Goal: Task Accomplishment & Management: Understand process/instructions

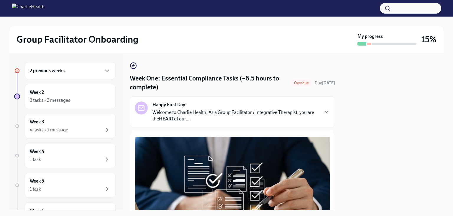
scroll to position [1415, 0]
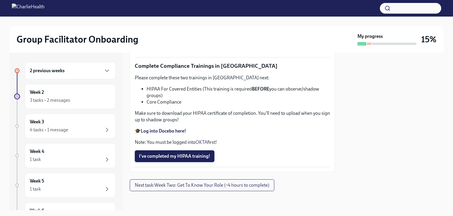
click at [194, 158] on span "I've completed my HIPAA training!" at bounding box center [174, 156] width 71 height 6
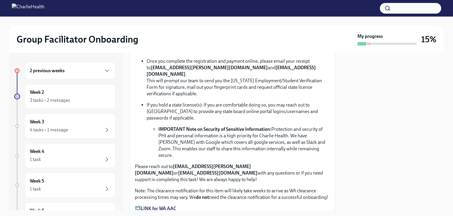
scroll to position [391, 0]
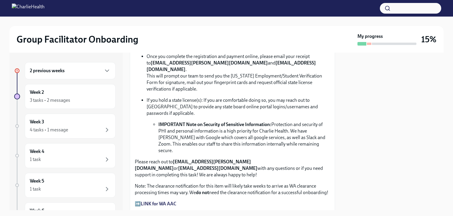
click at [162, 200] on strong "LINK for WA AAC" at bounding box center [159, 203] width 36 height 6
click at [70, 97] on div "3 tasks • 2 messages" at bounding box center [70, 100] width 81 height 7
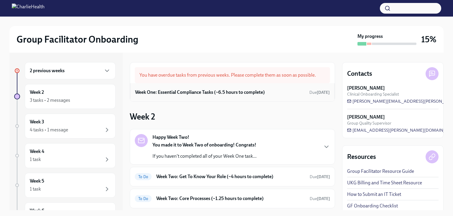
click at [279, 95] on div "Week One: Essential Compliance Tasks (~6.5 hours to complete) Due [DATE]" at bounding box center [232, 92] width 195 height 9
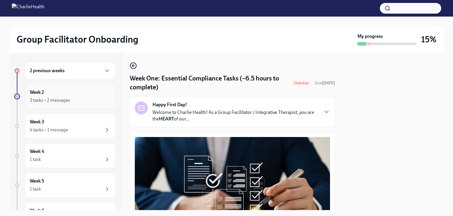
click at [80, 96] on div "Week 2 3 tasks • 2 messages" at bounding box center [70, 96] width 81 height 15
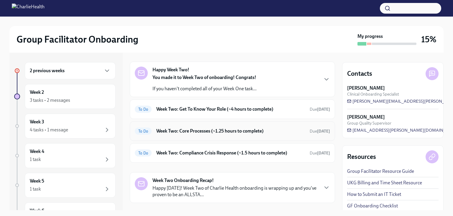
scroll to position [78, 0]
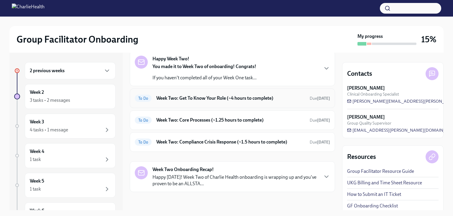
click at [287, 103] on div "To Do Week Two: Get To Know Your Role (~4 hours to complete) Due [DATE]" at bounding box center [232, 97] width 205 height 19
click at [284, 76] on div "Happy Week Two! You made it to Week Two of onboarding! Congrats! If you haven't…" at bounding box center [232, 68] width 195 height 25
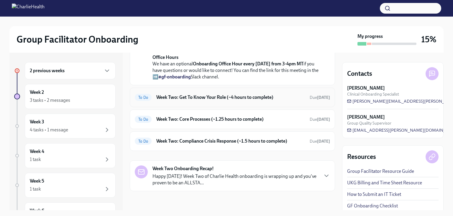
scroll to position [272, 0]
click at [240, 137] on div "To Do Week Two: Compliance Crisis Response (~1.5 hours to complete) Due [DATE]" at bounding box center [232, 140] width 195 height 9
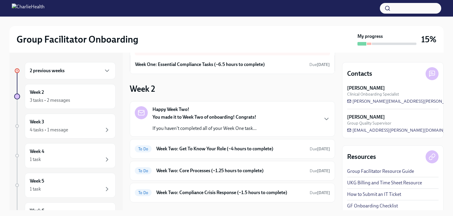
scroll to position [39, 0]
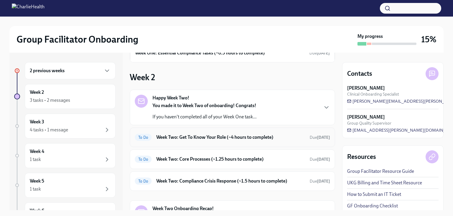
click at [270, 137] on h6 "Week Two: Get To Know Your Role (~4 hours to complete)" at bounding box center [230, 137] width 149 height 6
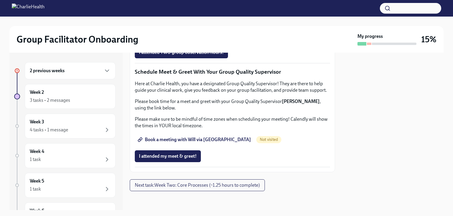
scroll to position [590, 0]
click at [214, 139] on span "Book a meeting with Will via [GEOGRAPHIC_DATA]" at bounding box center [195, 139] width 112 height 6
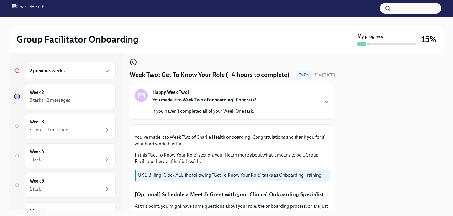
scroll to position [0, 0]
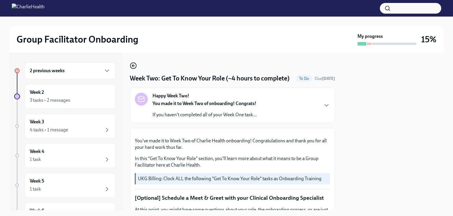
click at [132, 63] on icon "button" at bounding box center [133, 65] width 7 height 7
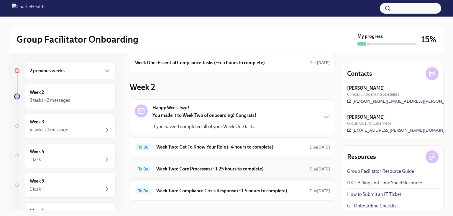
scroll to position [39, 0]
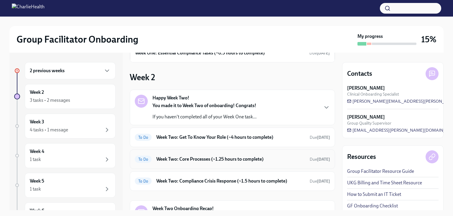
click at [270, 156] on h6 "Week Two: Core Processes (~1.25 hours to complete)" at bounding box center [230, 159] width 149 height 6
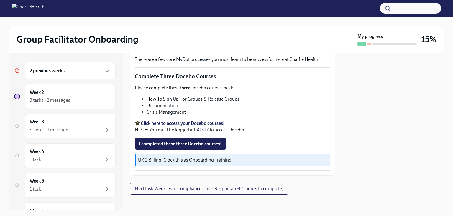
scroll to position [212, 0]
click at [229, 186] on span "Next task : Week Two: Compliance Crisis Response (~1.5 hours to complete)" at bounding box center [209, 188] width 149 height 6
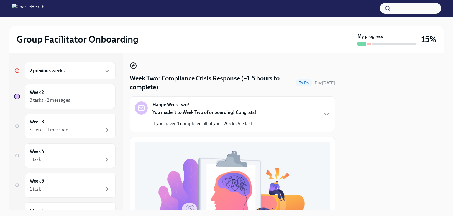
click at [131, 66] on circle "button" at bounding box center [133, 66] width 6 height 6
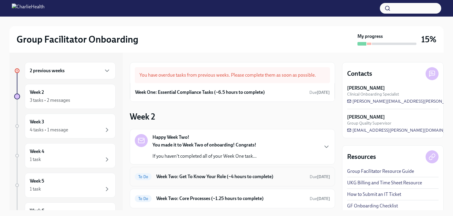
click at [235, 174] on h6 "Week Two: Get To Know Your Role (~4 hours to complete)" at bounding box center [230, 176] width 149 height 6
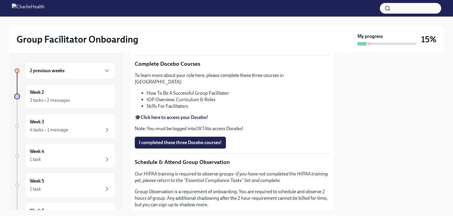
scroll to position [197, 0]
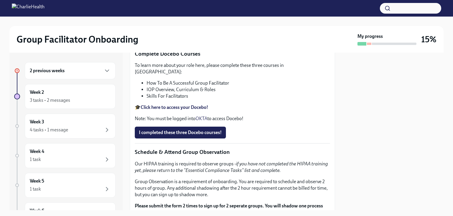
click at [80, 63] on div "2 previous weeks" at bounding box center [70, 70] width 91 height 17
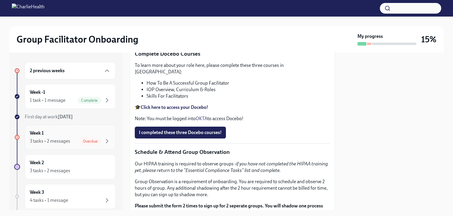
click at [61, 137] on div "3 tasks • 2 messages Overdue" at bounding box center [70, 140] width 81 height 7
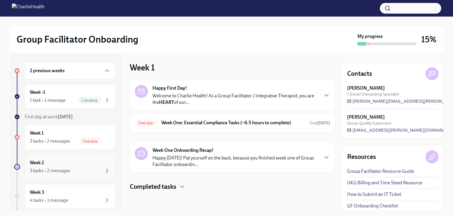
click at [69, 164] on div "Week 2 3 tasks • 2 messages" at bounding box center [70, 166] width 81 height 15
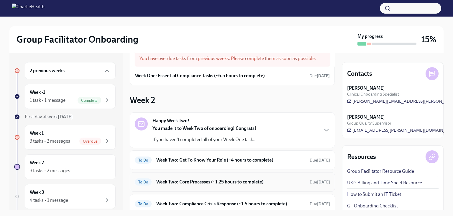
scroll to position [39, 0]
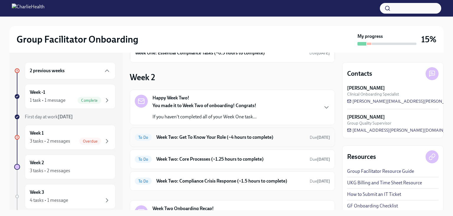
click at [252, 143] on div "To Do Week Two: Get To Know Your Role (~4 hours to complete) Due [DATE]" at bounding box center [232, 136] width 205 height 19
click at [255, 139] on h6 "Week Two: Get To Know Your Role (~4 hours to complete)" at bounding box center [230, 137] width 149 height 6
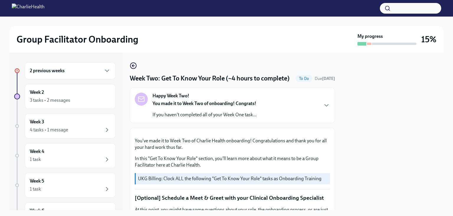
scroll to position [39, 0]
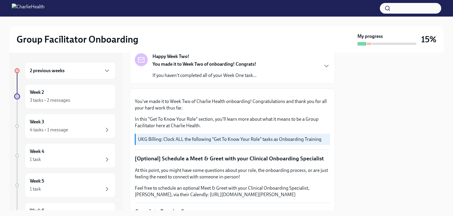
click at [312, 79] on div "Happy Week Two! You made it to Week Two of onboarding! Congrats! If you haven't…" at bounding box center [232, 65] width 195 height 25
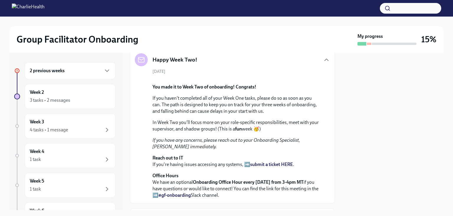
click at [311, 80] on div "[DATE] You made it to Week Two of onboarding! Congrats! If you haven't complete…" at bounding box center [232, 133] width 195 height 130
click at [323, 63] on icon "button" at bounding box center [326, 59] width 7 height 7
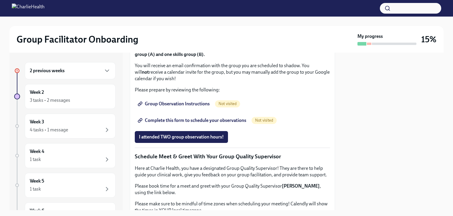
scroll to position [315, 0]
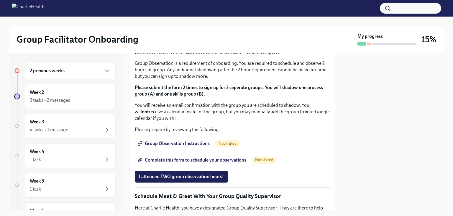
drag, startPoint x: 149, startPoint y: 111, endPoint x: 244, endPoint y: 109, distance: 95.7
